Goal: Information Seeking & Learning: Learn about a topic

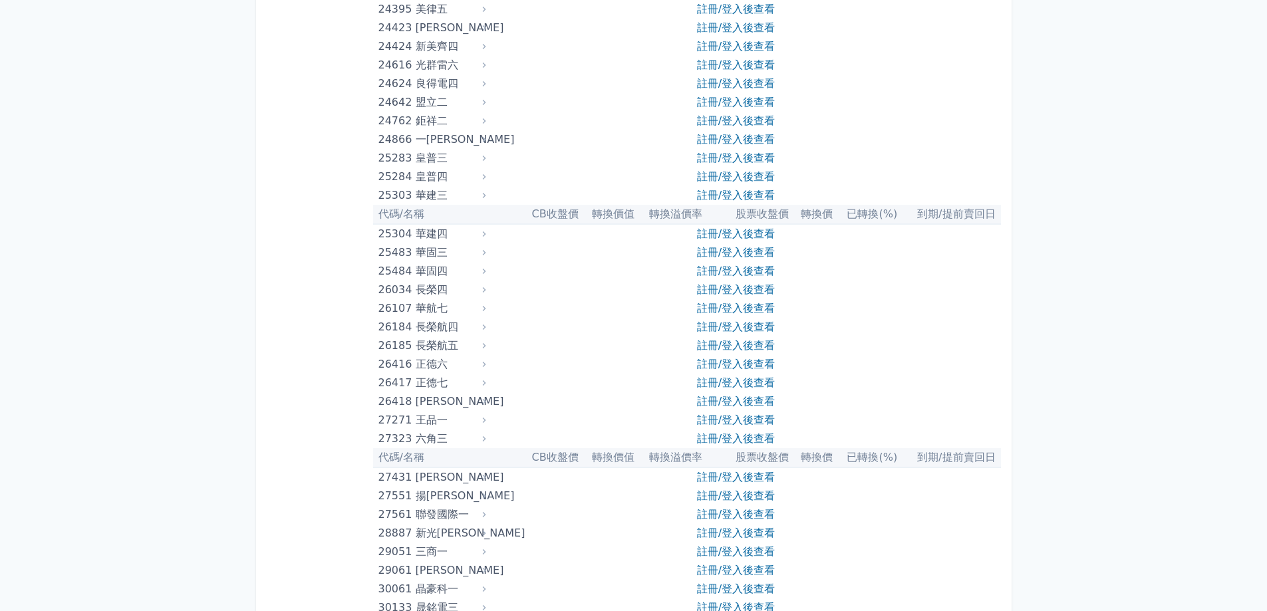
scroll to position [1379, 0]
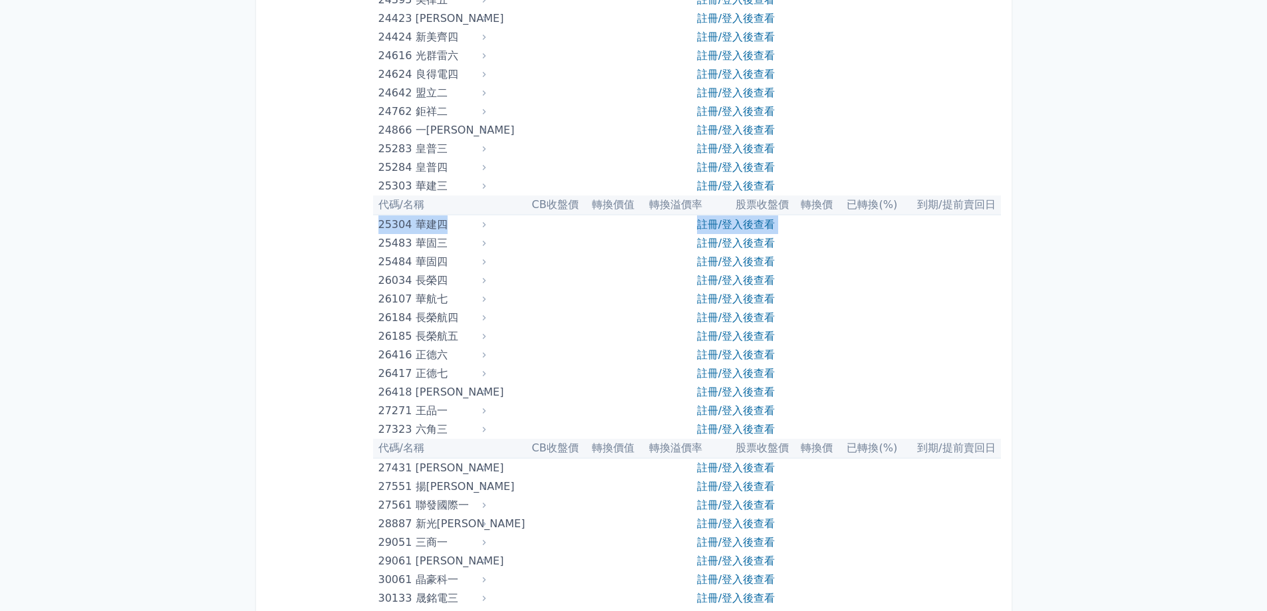
drag, startPoint x: 376, startPoint y: 223, endPoint x: 538, endPoint y: 247, distance: 163.3
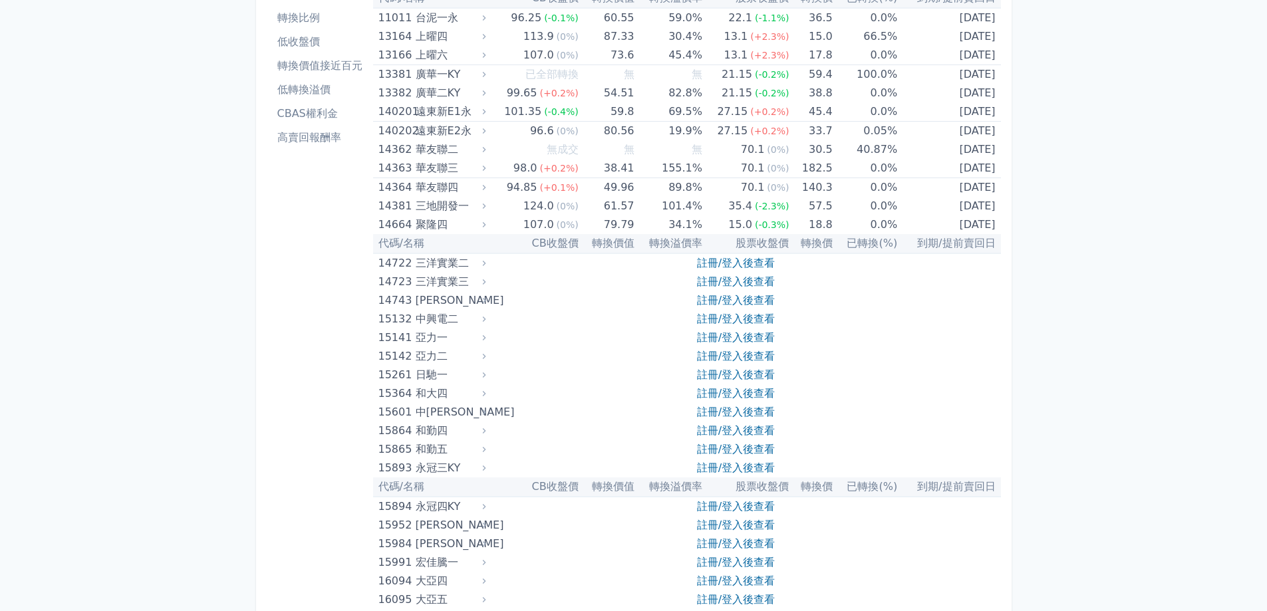
scroll to position [0, 0]
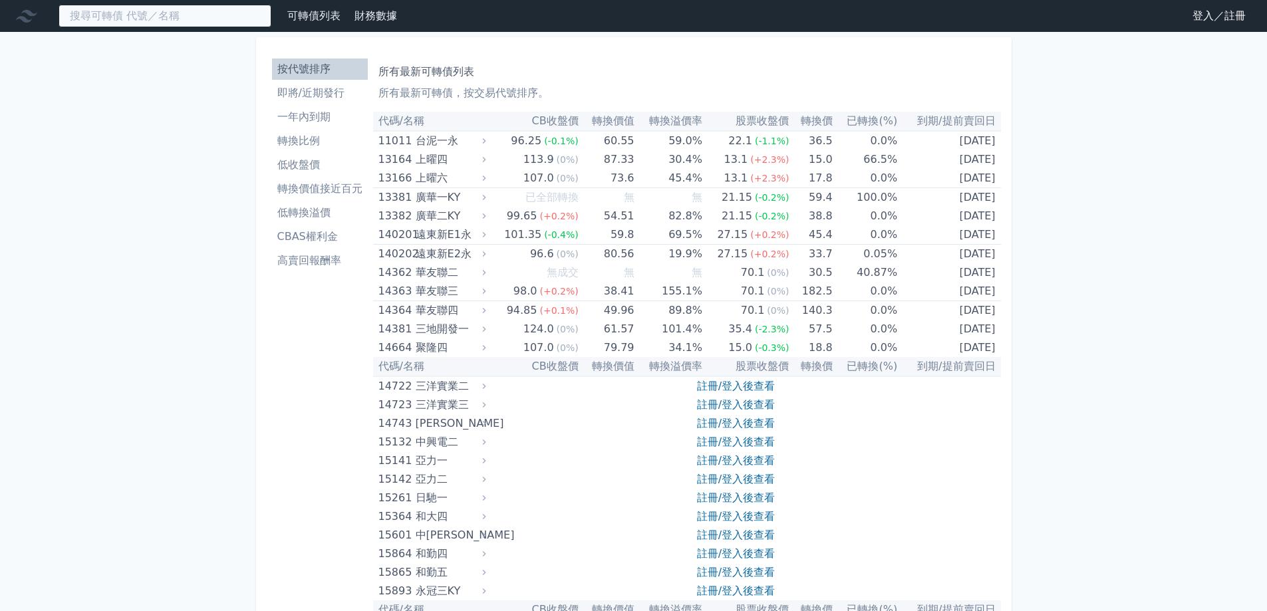
click at [177, 13] on input at bounding box center [165, 16] width 213 height 23
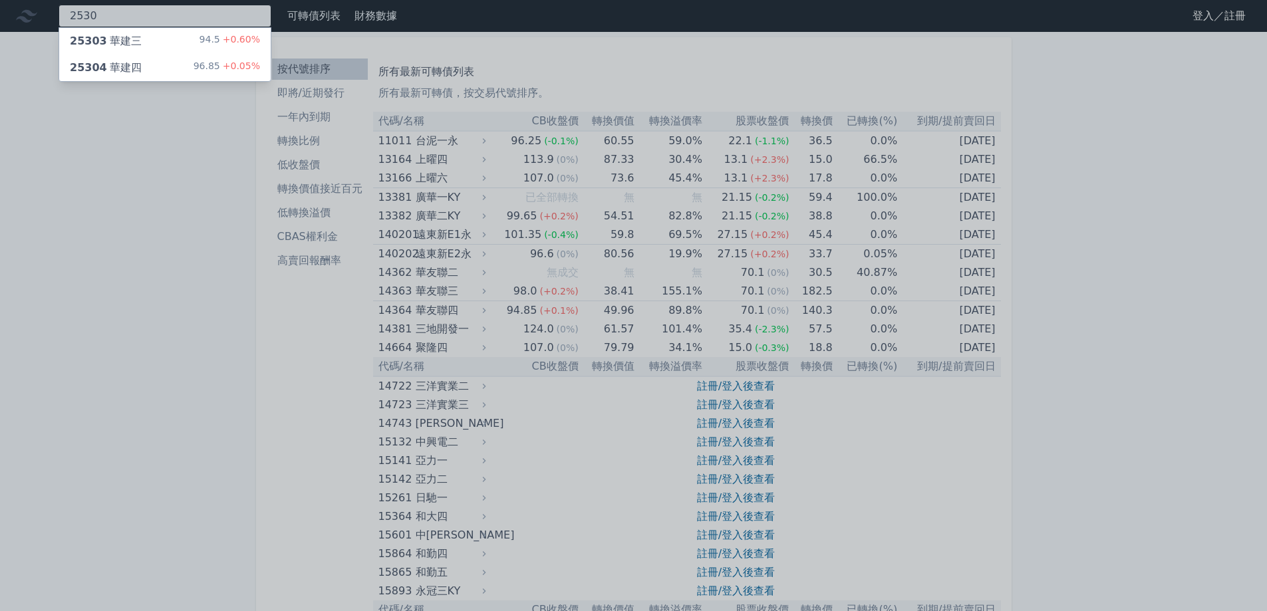
type input "2530"
click at [171, 37] on div "25303 華建三 94.5 +0.60%" at bounding box center [164, 41] width 211 height 27
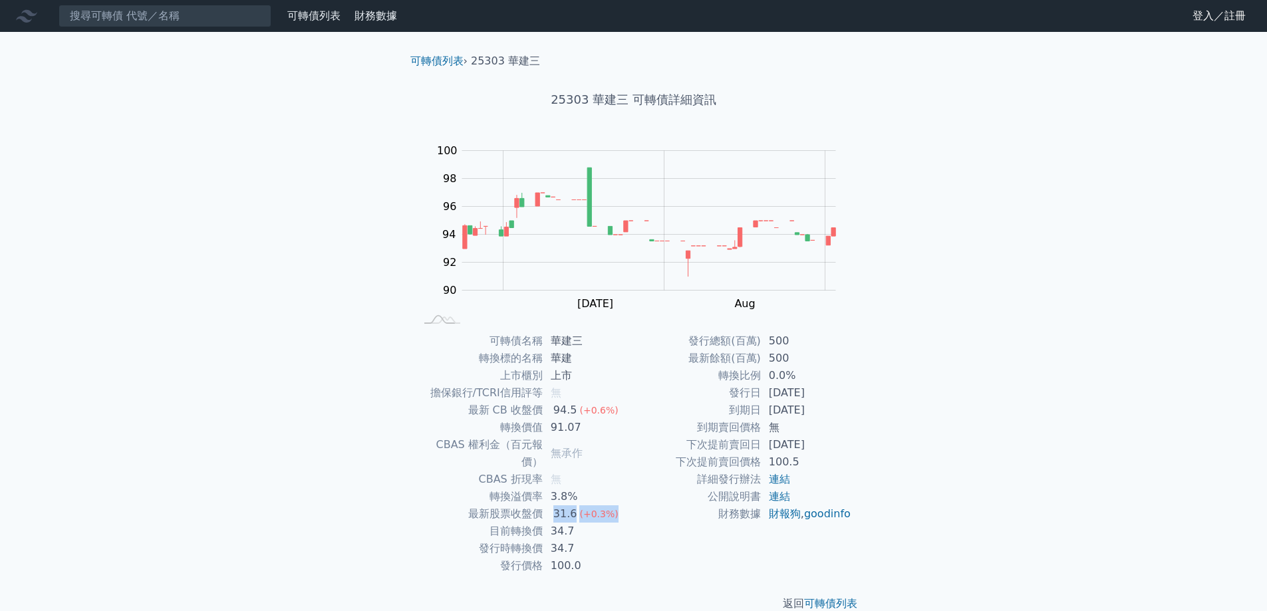
drag, startPoint x: 544, startPoint y: 497, endPoint x: 611, endPoint y: 497, distance: 67.2
click at [611, 505] on tr "最新股票收盤價 31.6 (+0.3%)" at bounding box center [525, 513] width 218 height 17
drag, startPoint x: 543, startPoint y: 519, endPoint x: 597, endPoint y: 519, distance: 53.9
click at [597, 523] on tr "目前轉換價 34.7" at bounding box center [525, 531] width 218 height 17
drag, startPoint x: 538, startPoint y: 533, endPoint x: 606, endPoint y: 533, distance: 67.8
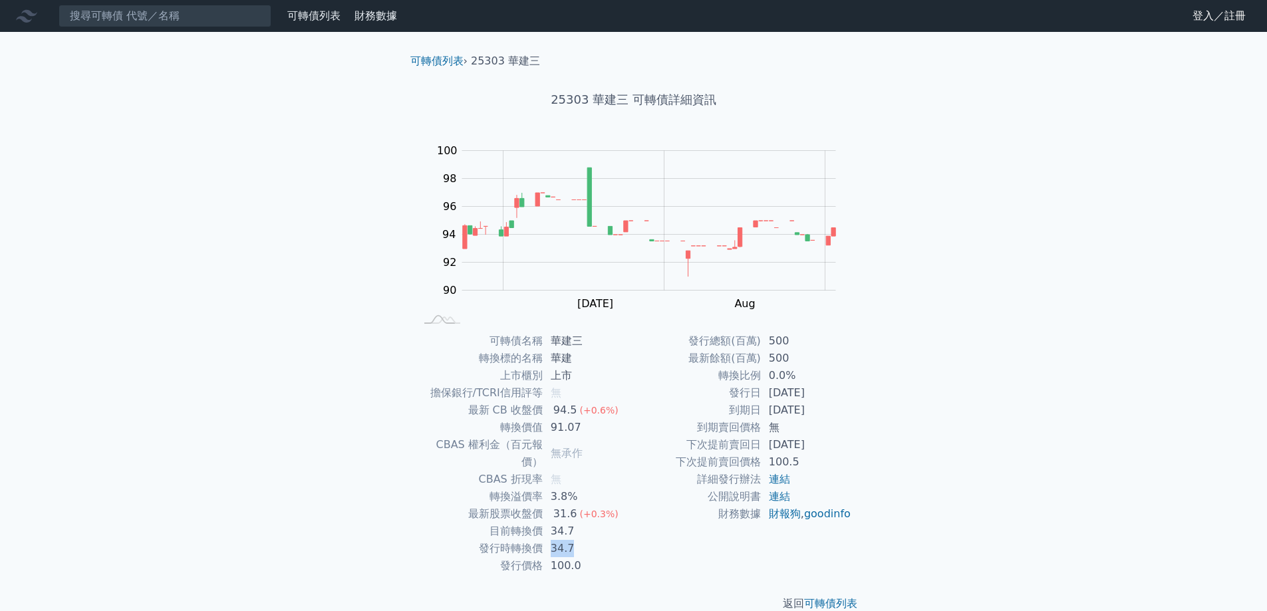
click at [606, 540] on tr "發行時轉換價 34.7" at bounding box center [525, 548] width 218 height 17
drag, startPoint x: 545, startPoint y: 547, endPoint x: 603, endPoint y: 545, distance: 57.9
click at [603, 557] on td "100.0" at bounding box center [588, 565] width 91 height 17
drag, startPoint x: 550, startPoint y: 497, endPoint x: 627, endPoint y: 499, distance: 77.2
click at [627, 505] on td "31.6 (+0.3%)" at bounding box center [588, 513] width 91 height 17
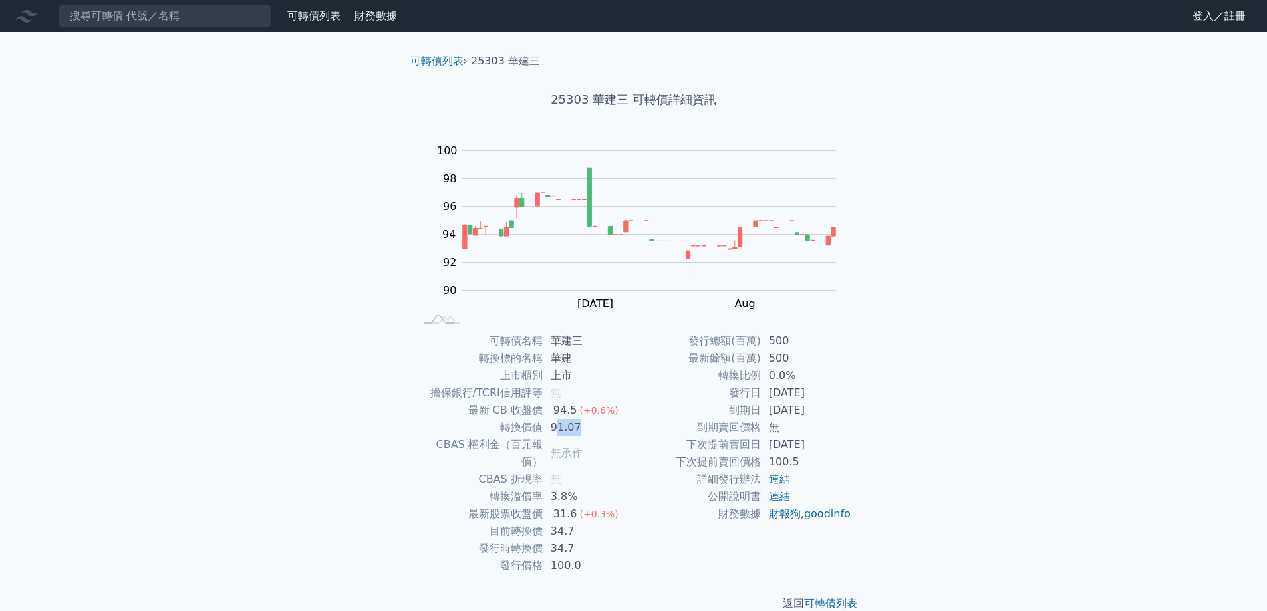
drag, startPoint x: 571, startPoint y: 432, endPoint x: 601, endPoint y: 432, distance: 30.6
click at [601, 432] on td "91.07" at bounding box center [588, 427] width 91 height 17
drag, startPoint x: 583, startPoint y: 417, endPoint x: 620, endPoint y: 417, distance: 37.9
click at [620, 417] on td "94.5 (+0.6%)" at bounding box center [588, 410] width 91 height 17
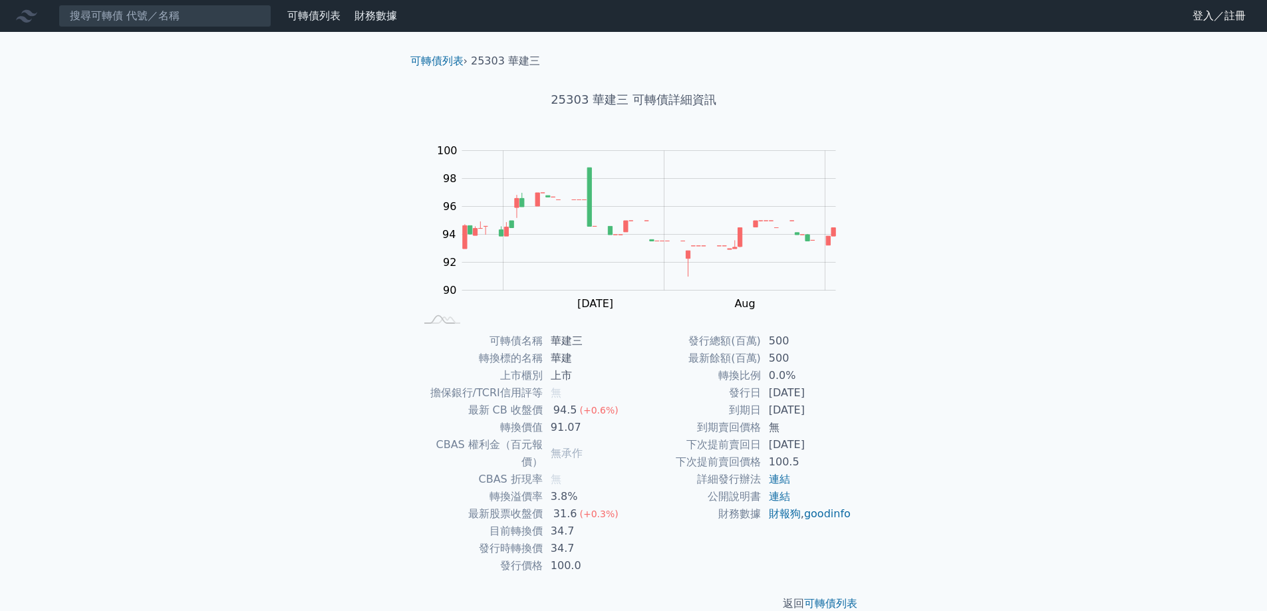
drag, startPoint x: 767, startPoint y: 409, endPoint x: 835, endPoint y: 416, distance: 68.2
click at [835, 416] on td "[DATE]" at bounding box center [806, 410] width 91 height 17
drag, startPoint x: 835, startPoint y: 416, endPoint x: 480, endPoint y: 358, distance: 359.1
click at [480, 358] on div "可轉債名稱 華建三 轉換標的名稱 華建 上市櫃別 上市 擔保銀行/TCRI信用評等 無 最新 CB 收盤價 94.5 (+0.6%) 轉換價值 91.07 C…" at bounding box center [634, 454] width 468 height 242
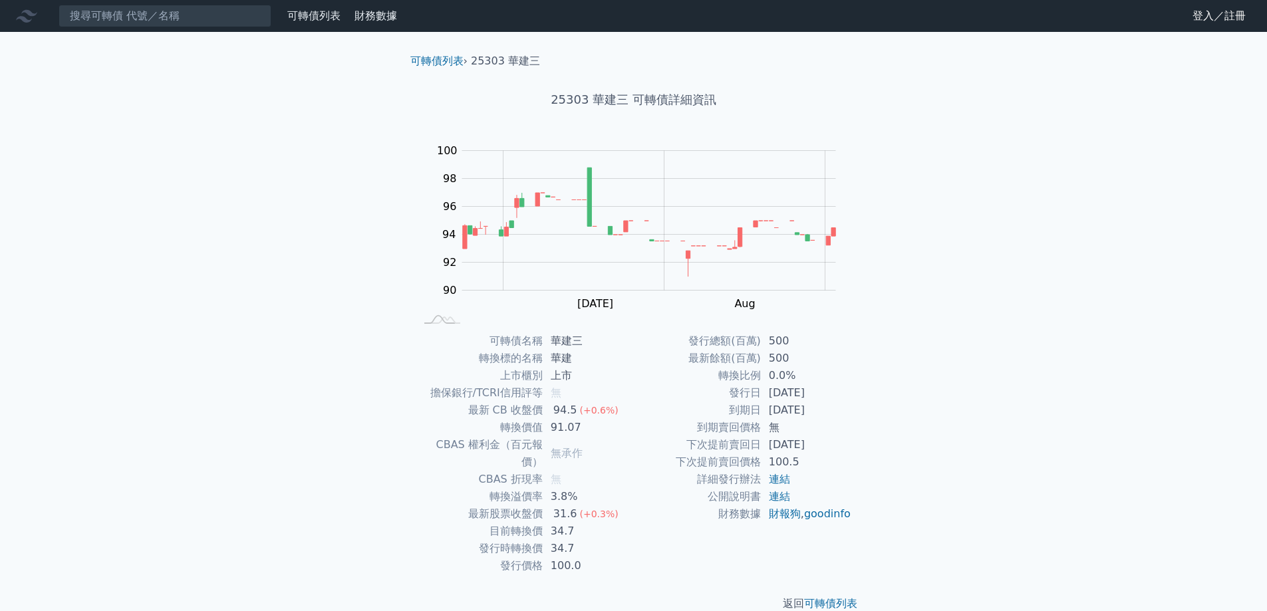
click at [906, 408] on div "可轉債列表 財務數據 可轉債列表 財務數據 登入／註冊 登入／註冊 可轉債列表 › 25303 華建三 25303 華建三 可轉債詳細資訊 Zoom Out …" at bounding box center [633, 316] width 1267 height 633
drag, startPoint x: 768, startPoint y: 390, endPoint x: 842, endPoint y: 390, distance: 73.8
click at [842, 390] on tr "發行日 [DATE]" at bounding box center [743, 392] width 218 height 17
click at [842, 390] on td "[DATE]" at bounding box center [806, 392] width 91 height 17
